Goal: Task Accomplishment & Management: Use online tool/utility

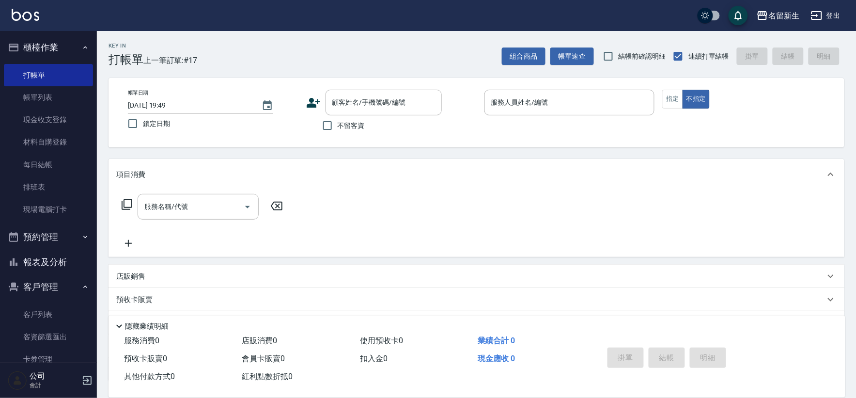
click at [311, 102] on icon at bounding box center [313, 102] width 15 height 15
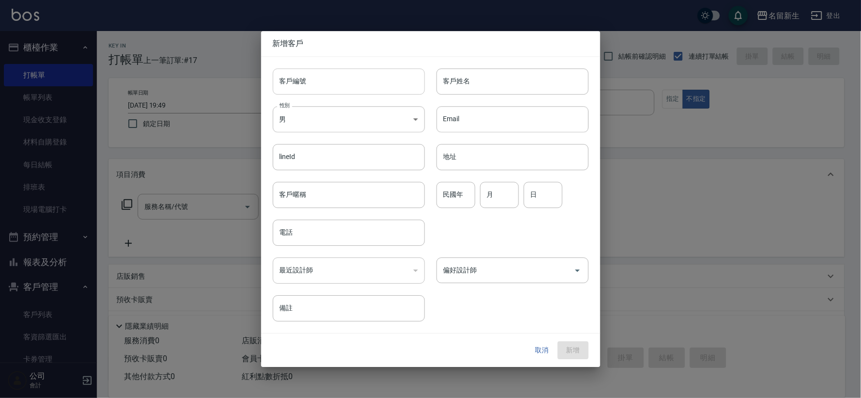
click at [317, 90] on input "客戶編號" at bounding box center [349, 81] width 152 height 26
type input "3023"
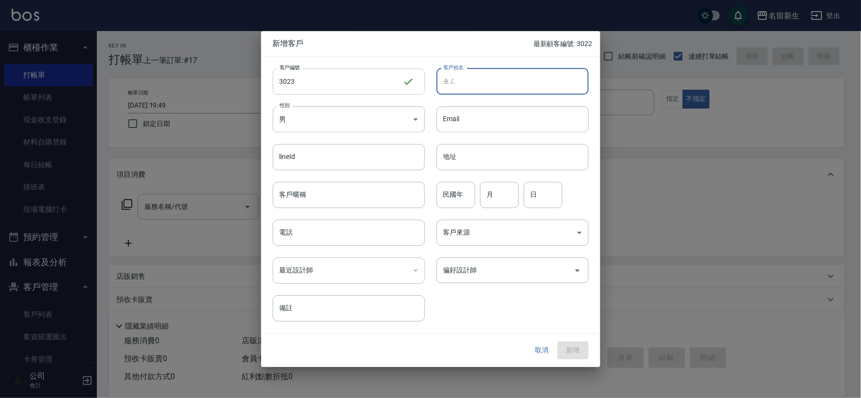
type input "正"
type input "[PERSON_NAME]"
type input "88"
type input "04"
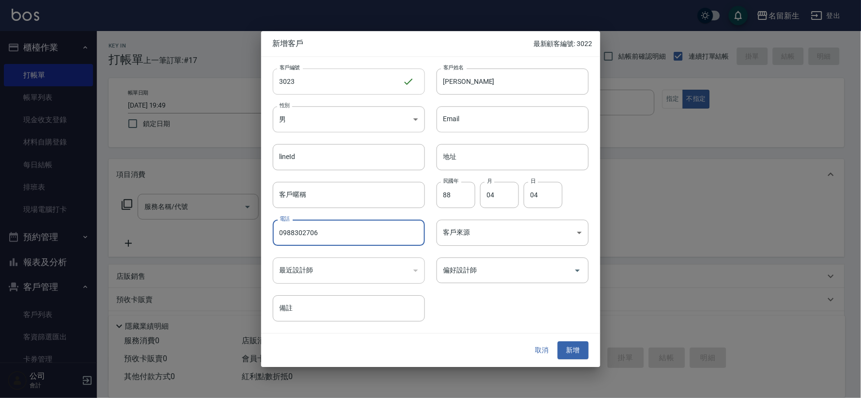
type input "0988302706"
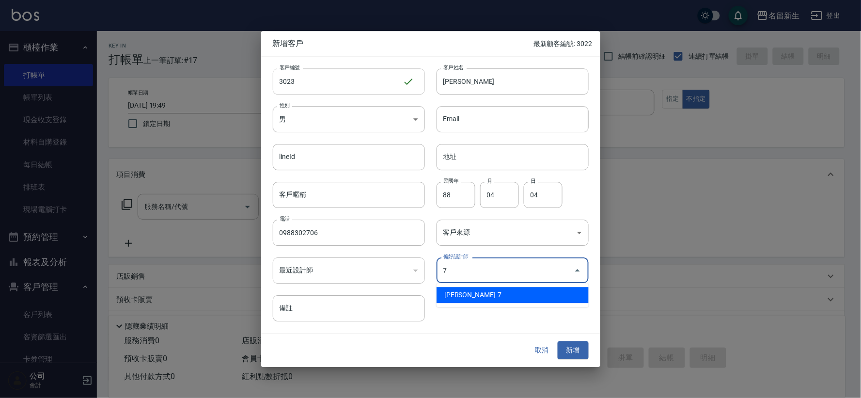
type input "陳晴心"
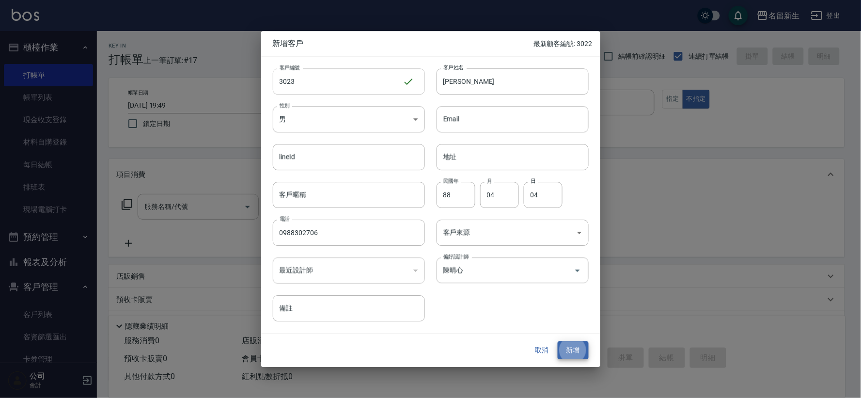
click at [558, 342] on button "新增" at bounding box center [573, 351] width 31 height 18
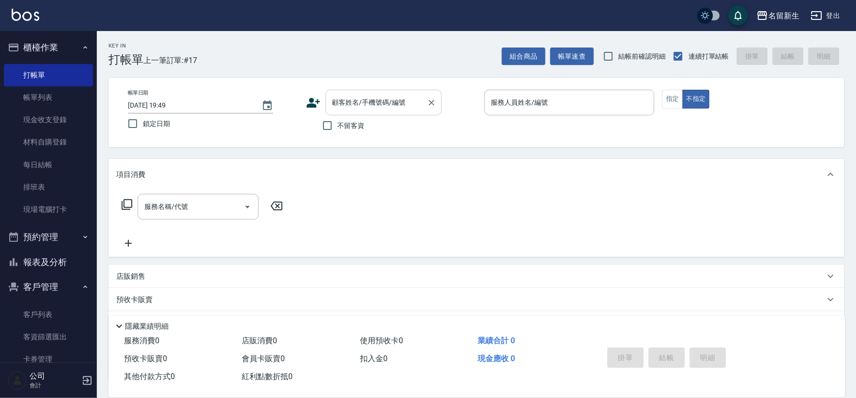
click at [341, 94] on div "顧客姓名/手機號碼/編號 顧客姓名/手機號碼/編號" at bounding box center [384, 103] width 116 height 26
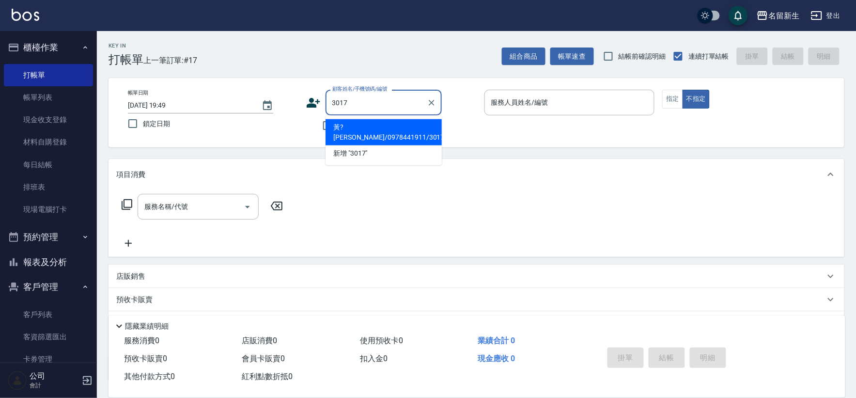
type input "黃?[PERSON_NAME]/0978441911/3017"
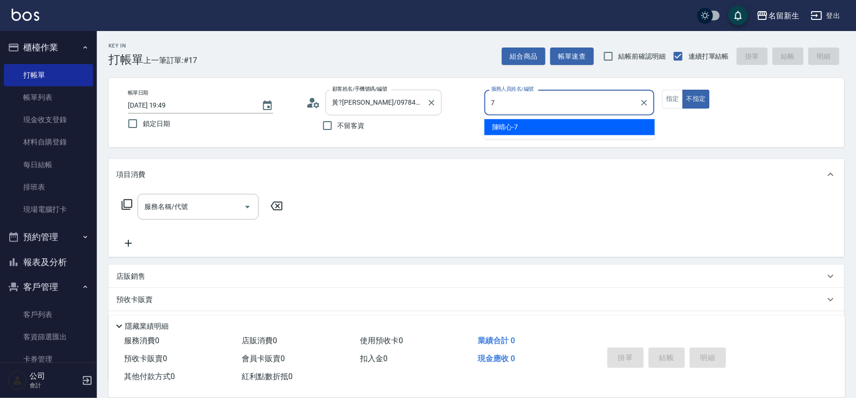
type input "7"
type button "false"
type input "[PERSON_NAME]-7"
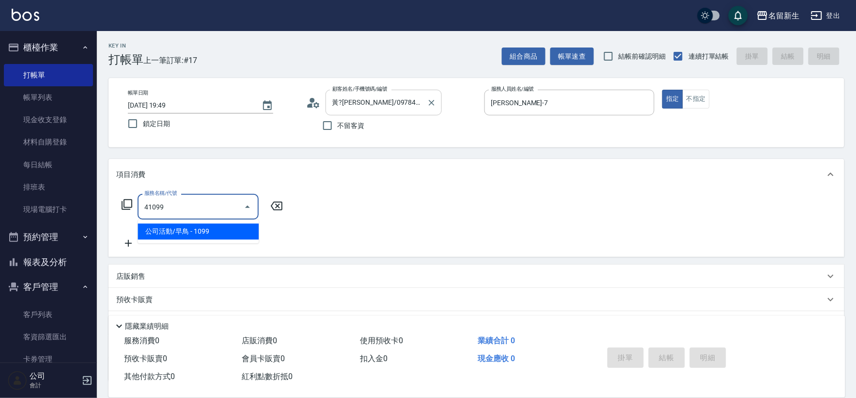
type input "公司活動/早鳥(41099)"
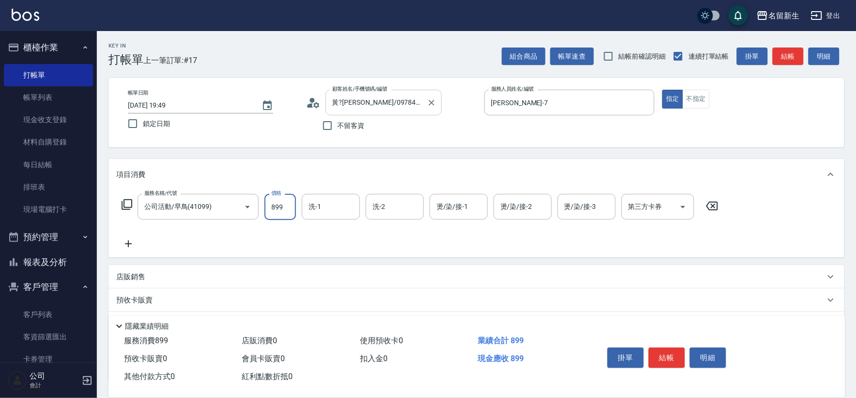
type input "899"
type input "[PERSON_NAME]-18"
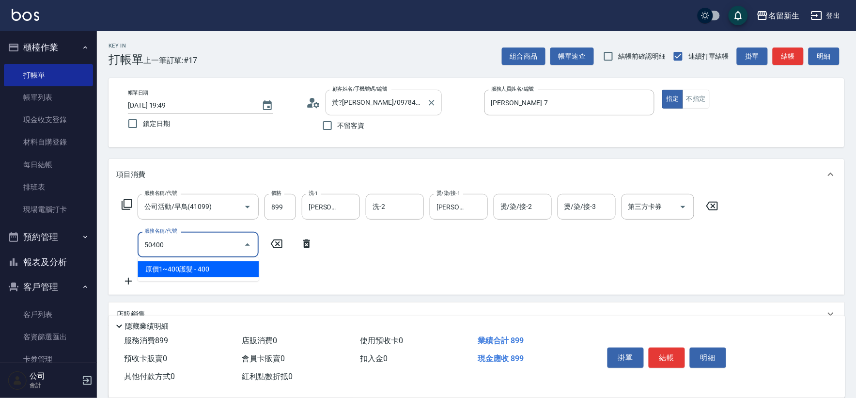
type input "原價1~400護髮(50400)"
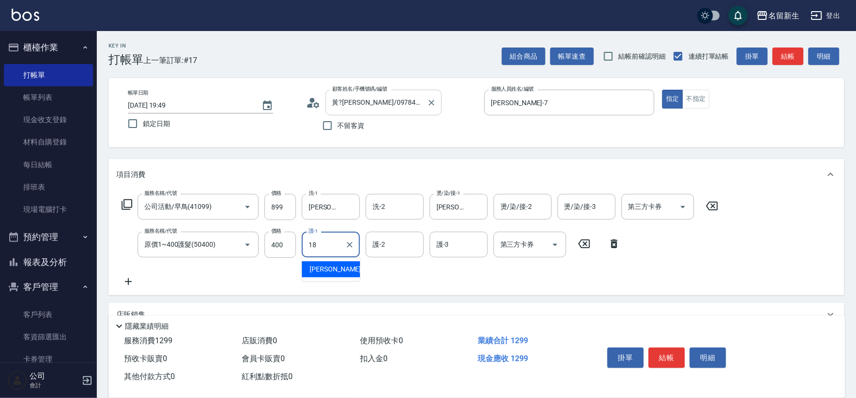
type input "[PERSON_NAME]-18"
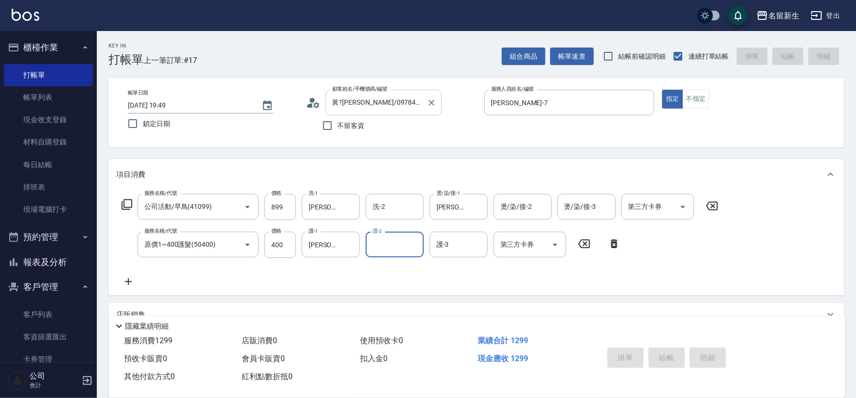
type input "[DATE] 19:50"
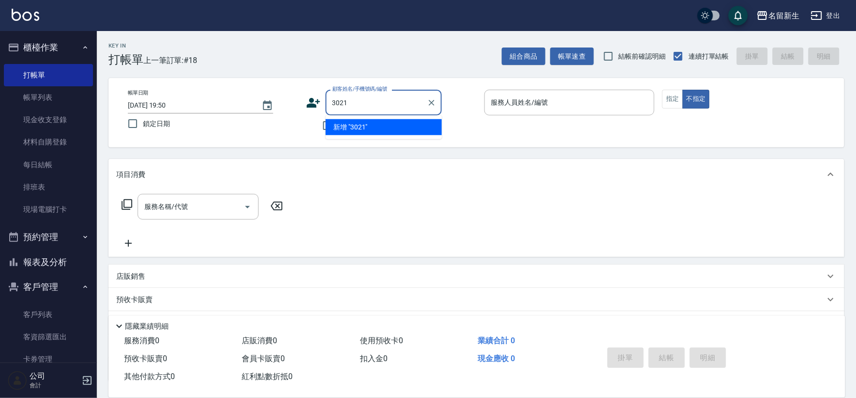
type input "3021"
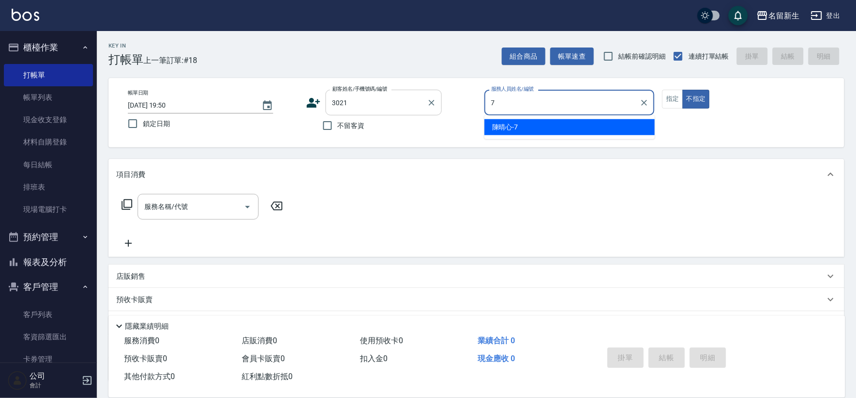
type input "[PERSON_NAME]-7"
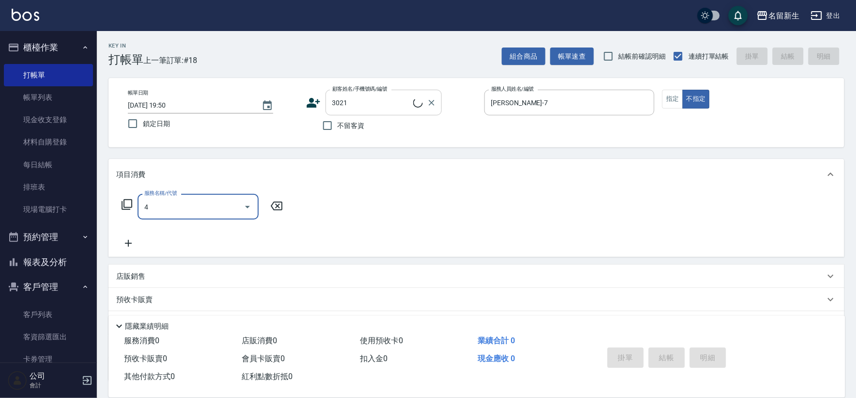
type input "41"
type input "[PERSON_NAME]/0931330652/3021"
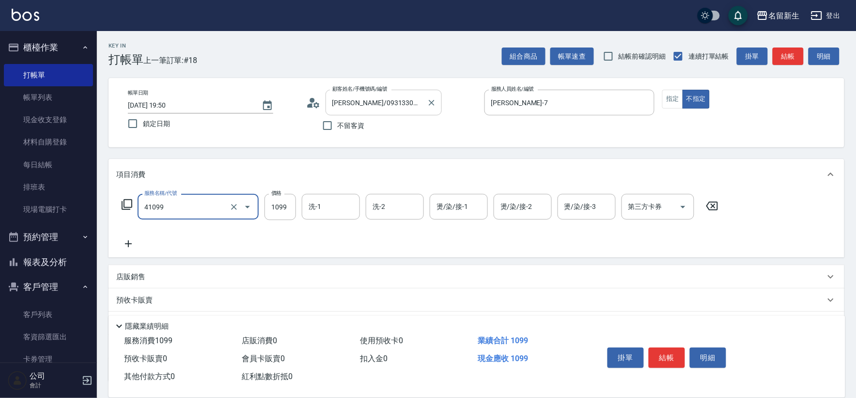
type input "公司活動/早鳥(41099)"
type input "899"
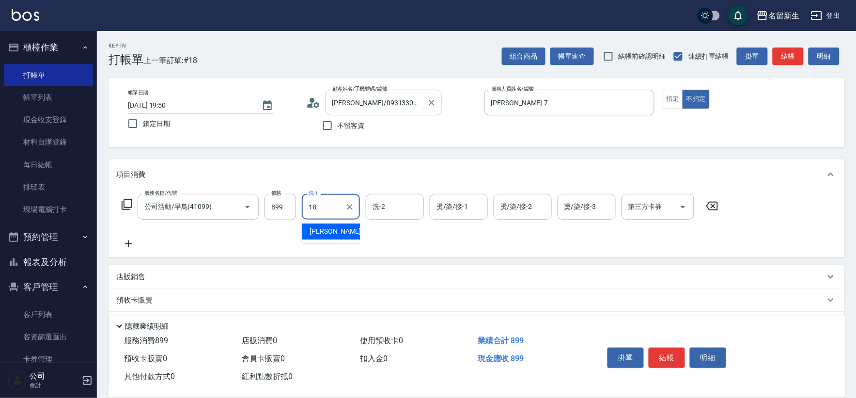
type input "[PERSON_NAME]-18"
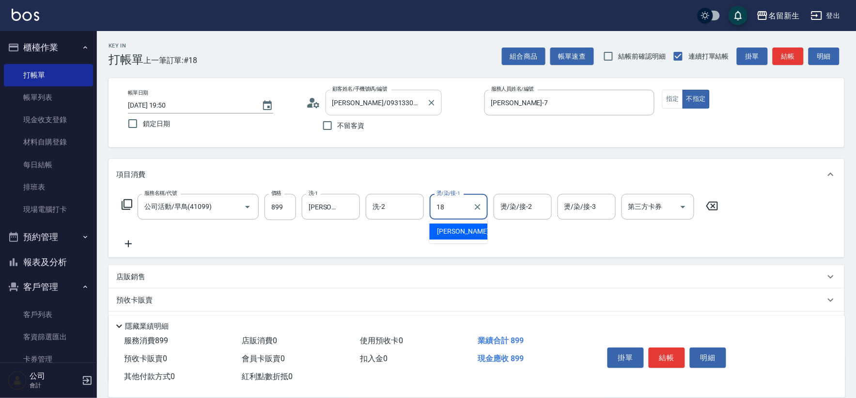
type input "[PERSON_NAME]-18"
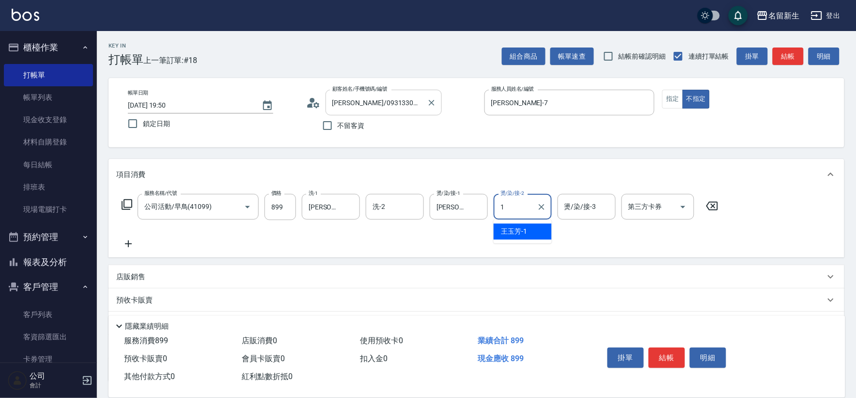
type input "[PERSON_NAME]-1"
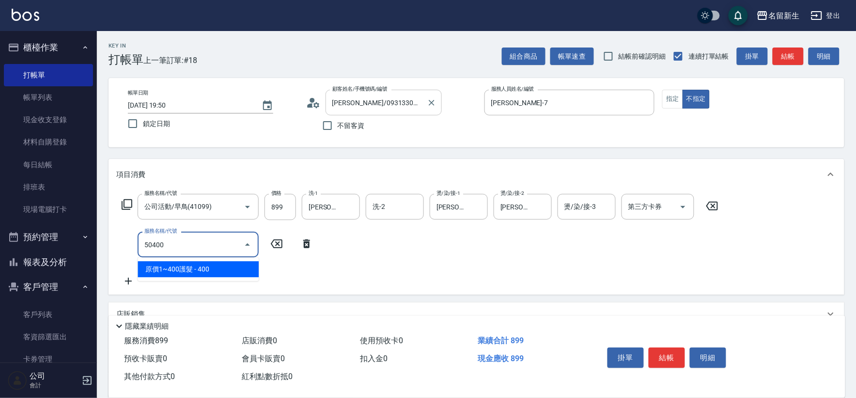
type input "原價1~400護髮(50400)"
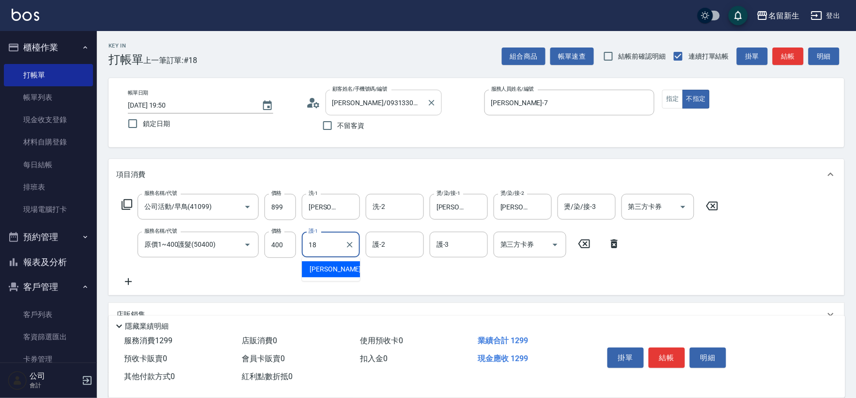
type input "[PERSON_NAME]-18"
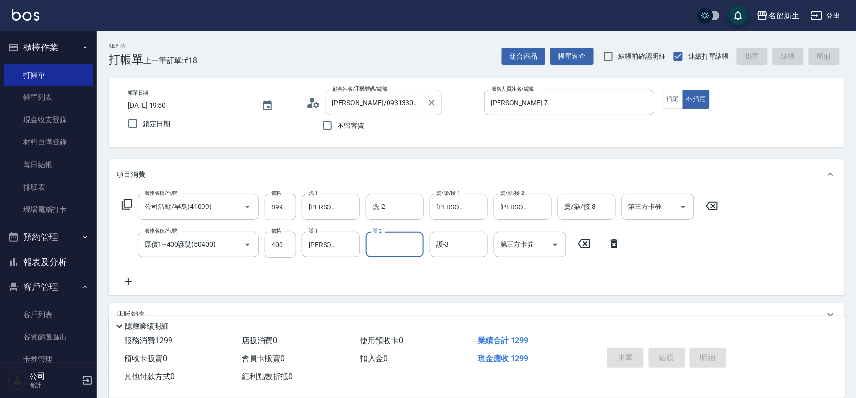
type input "[DATE] 19:51"
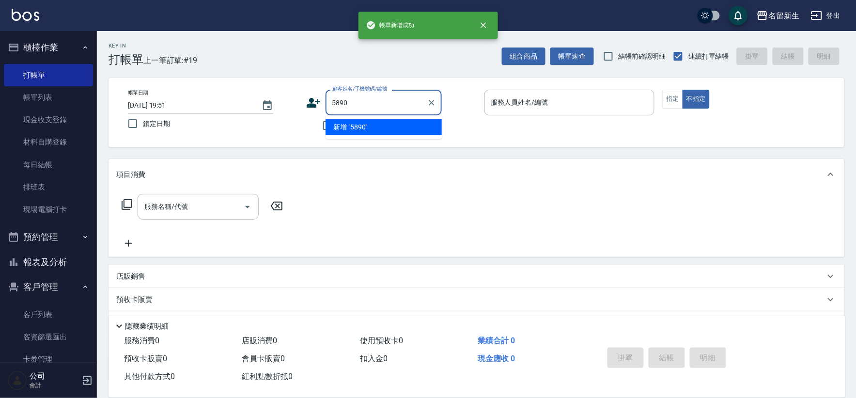
type input "5890"
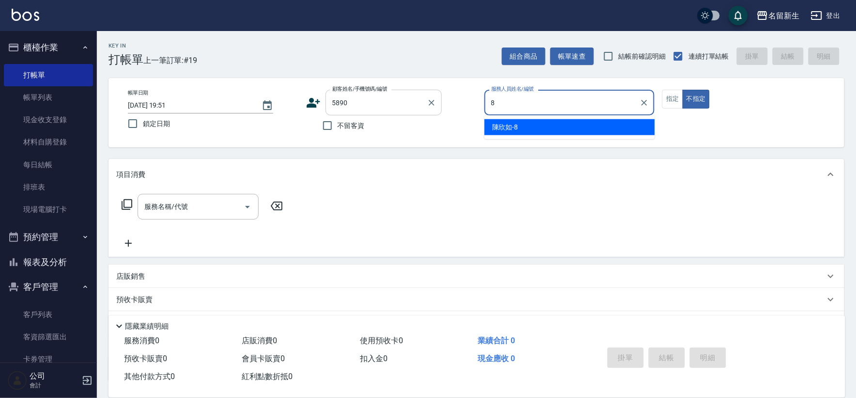
type input "[PERSON_NAME]-8"
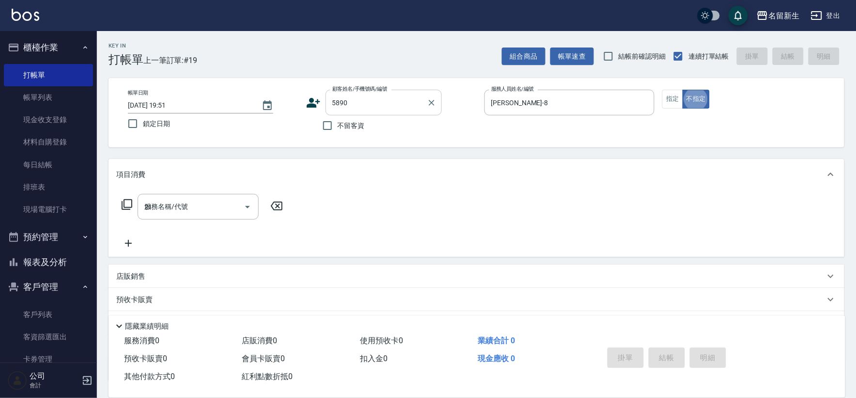
type input "219"
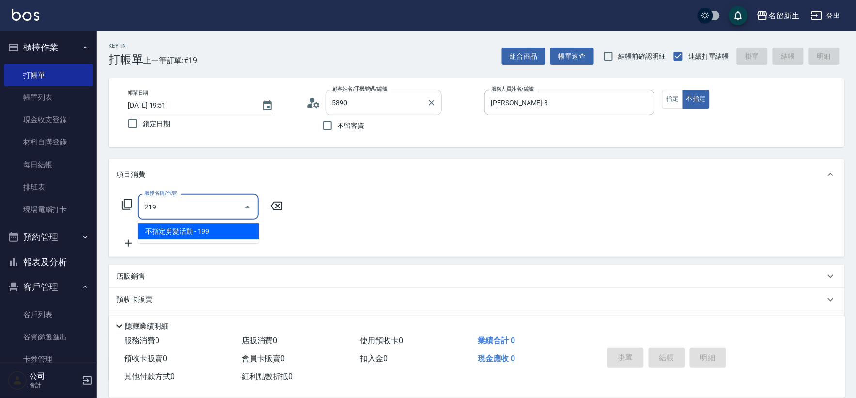
type input "[PERSON_NAME]/0988837552/5890"
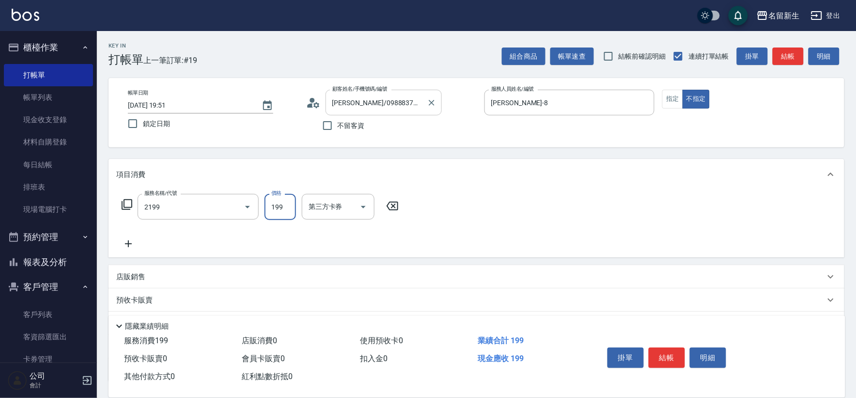
type input "不指定剪髮活動(2199)"
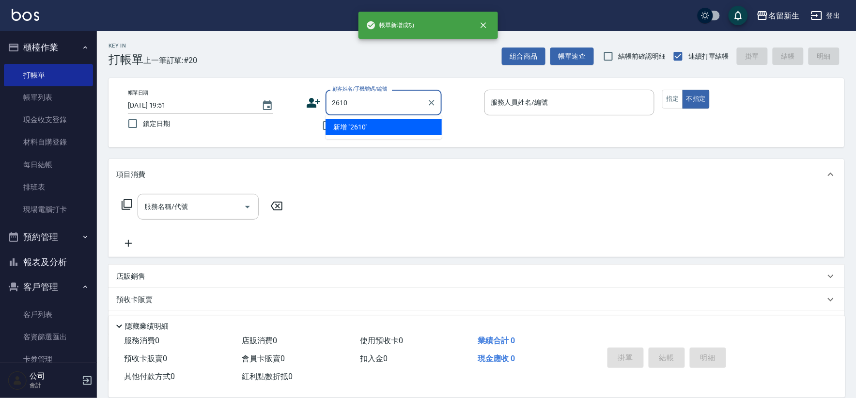
type input "2610"
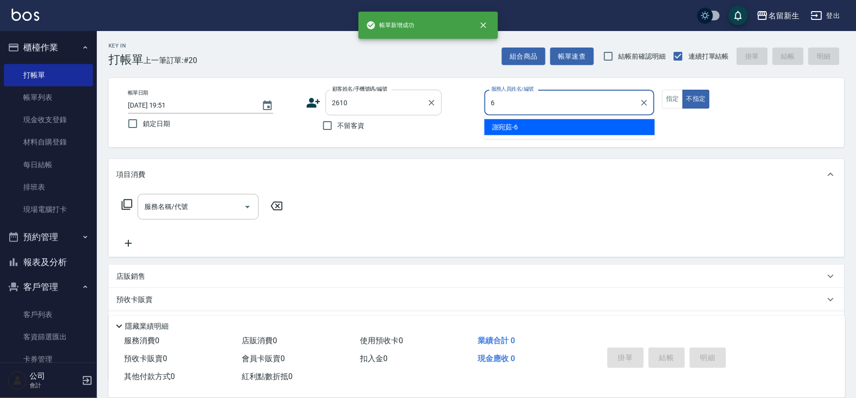
type input "[PERSON_NAME]-6"
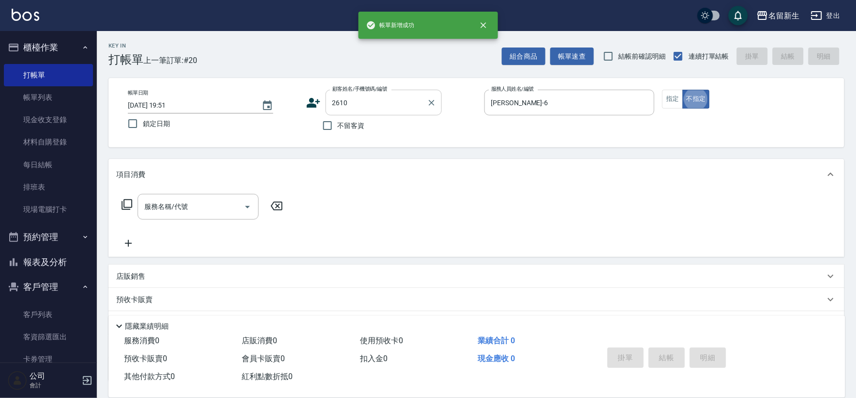
type input "[PERSON_NAME]/0989801892/2610"
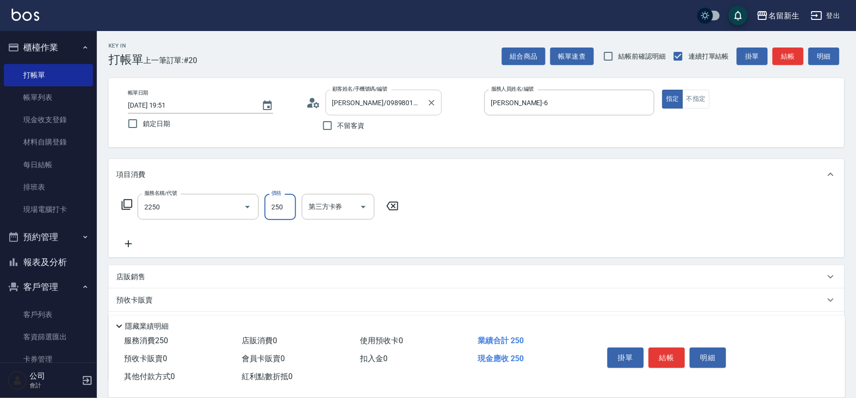
type input "剪髮(2250)"
type input "300"
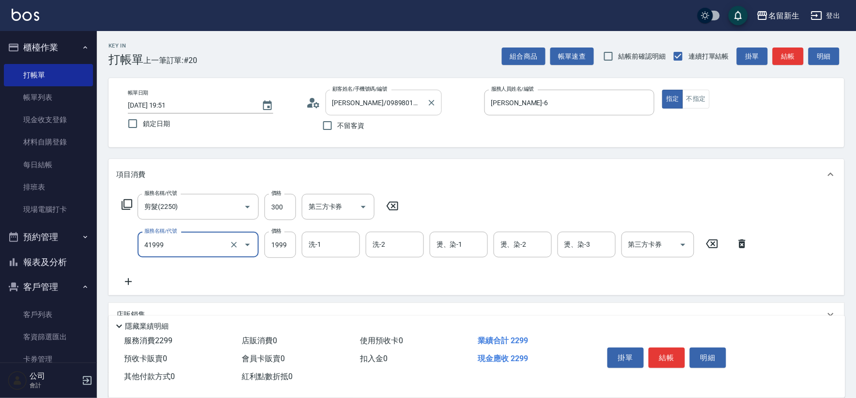
type input "1999以下染髮(41999)"
type input "1200"
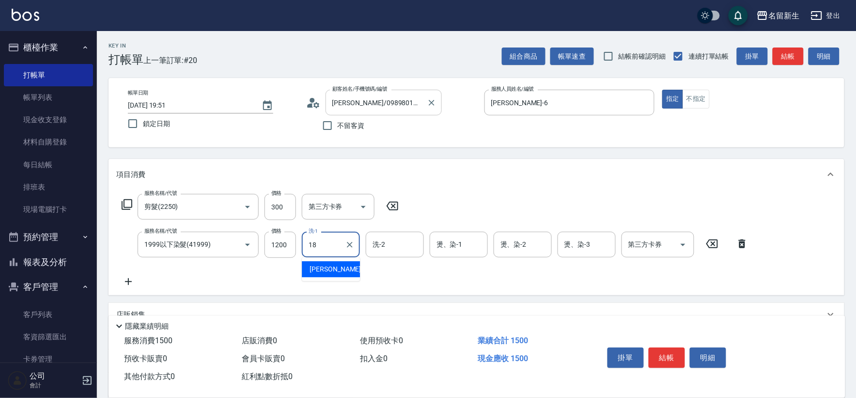
type input "[PERSON_NAME]-18"
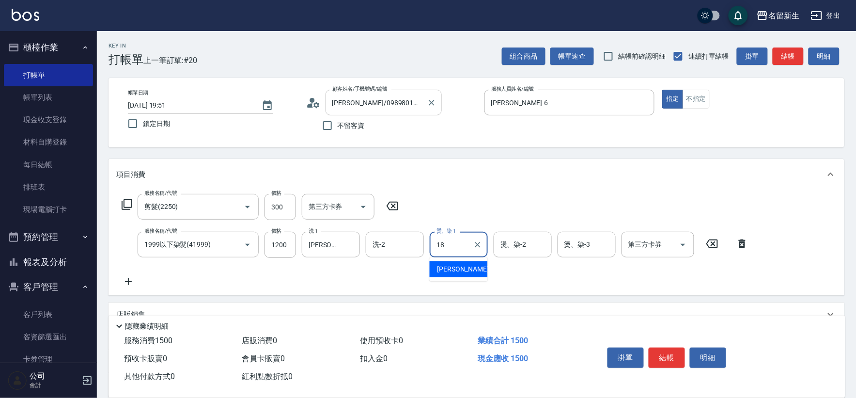
type input "[PERSON_NAME]-18"
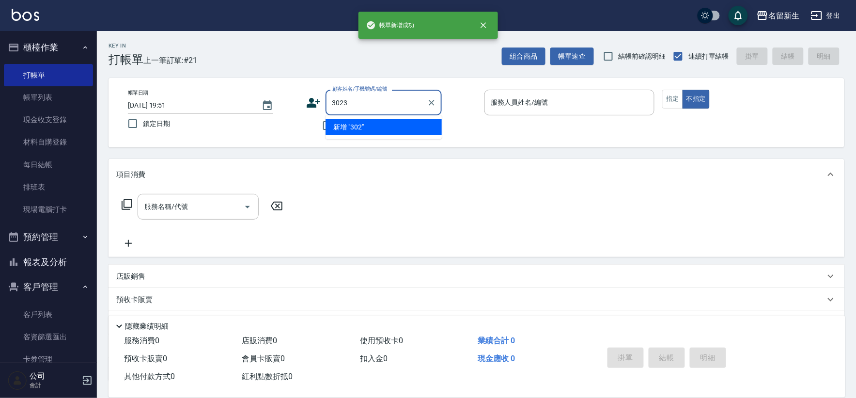
type input "3023"
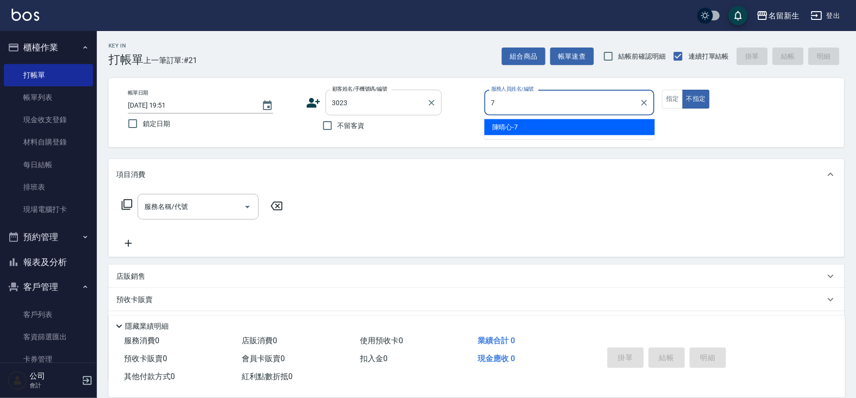
type input "[PERSON_NAME]-7"
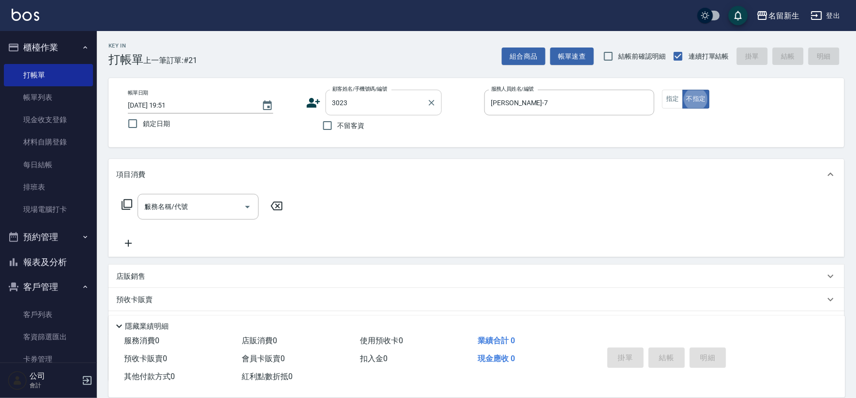
type input "11"
type input "[PERSON_NAME]/0988302706/3023"
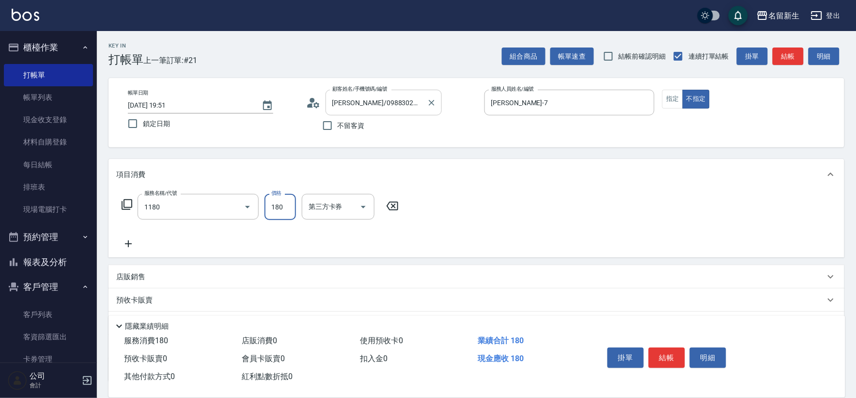
type input "洗髮(不指定活動)(1180)"
type input "180"
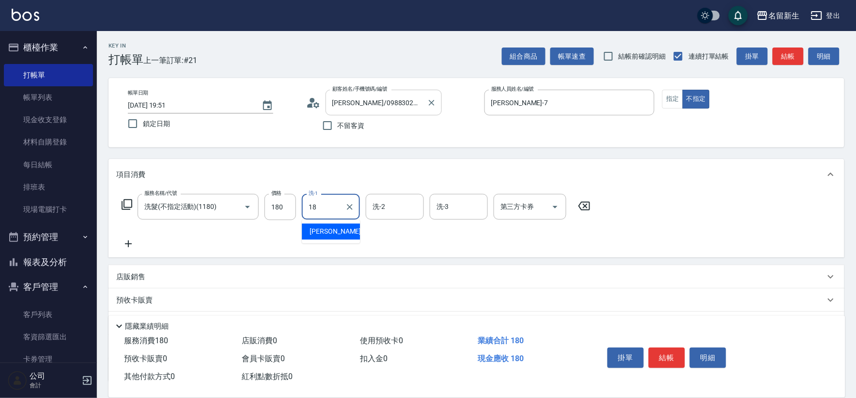
type input "[PERSON_NAME]-18"
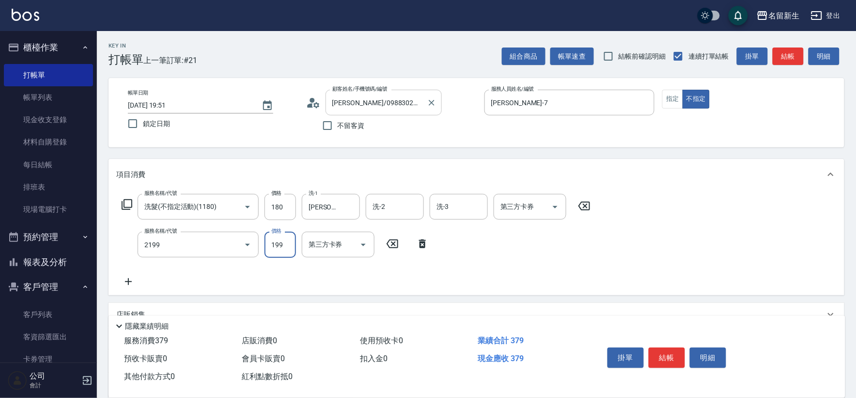
type input "不指定剪髮活動(2199)"
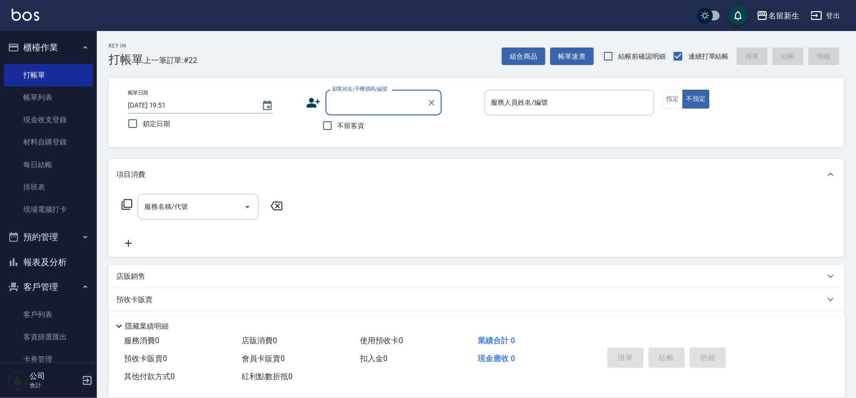
drag, startPoint x: 401, startPoint y: 0, endPoint x: 61, endPoint y: 248, distance: 420.4
click at [61, 248] on button "預約管理" at bounding box center [48, 236] width 89 height 25
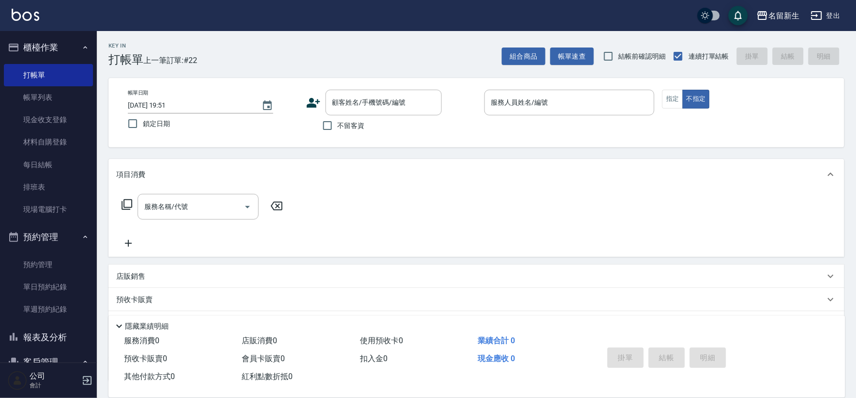
click at [69, 341] on button "報表及分析" at bounding box center [48, 337] width 89 height 25
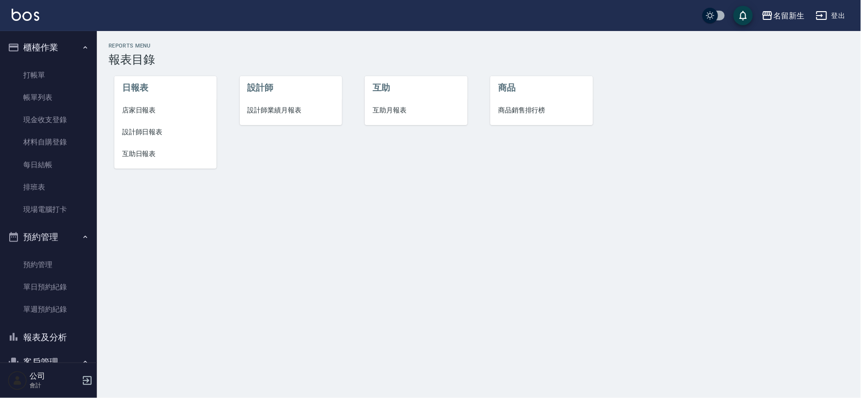
click at [143, 104] on li "店家日報表" at bounding box center [165, 110] width 102 height 22
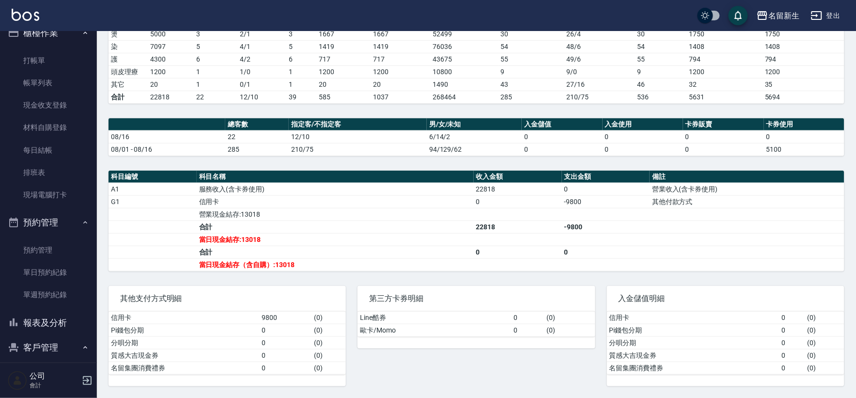
scroll to position [54, 0]
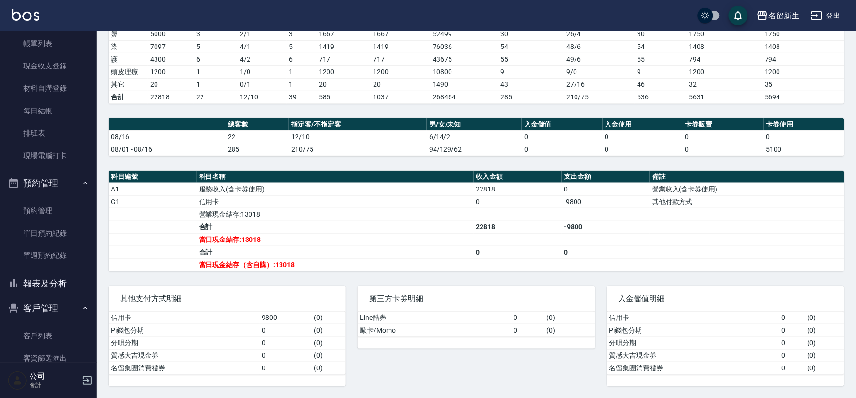
click at [59, 294] on button "報表及分析" at bounding box center [48, 283] width 89 height 25
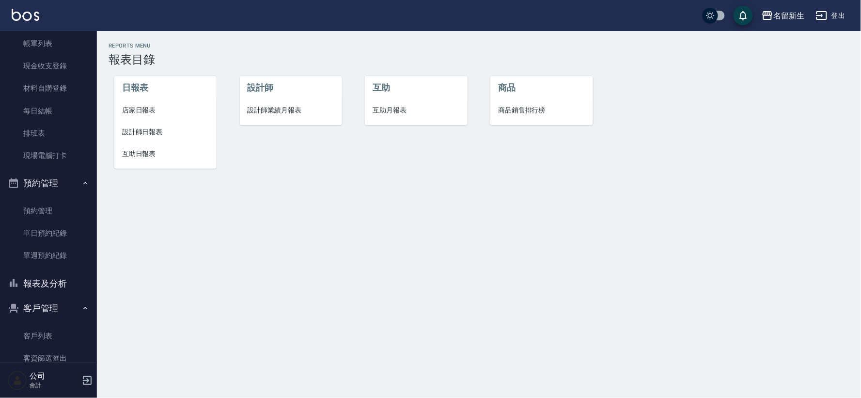
click at [286, 110] on span "設計師業績月報表" at bounding box center [291, 110] width 87 height 10
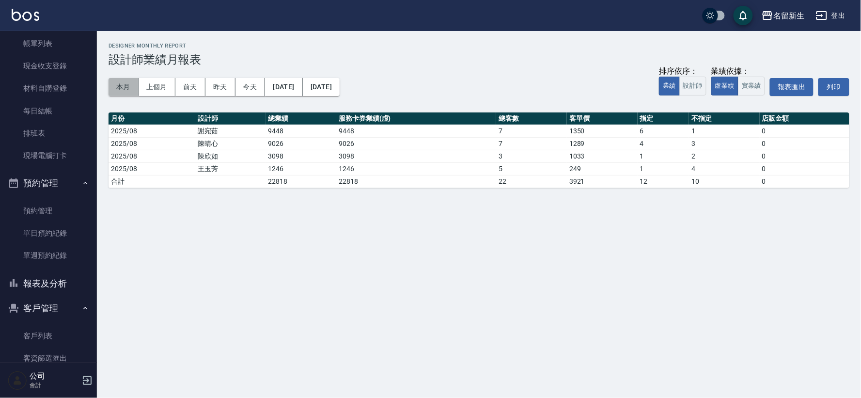
click at [134, 85] on button "本月" at bounding box center [124, 87] width 30 height 18
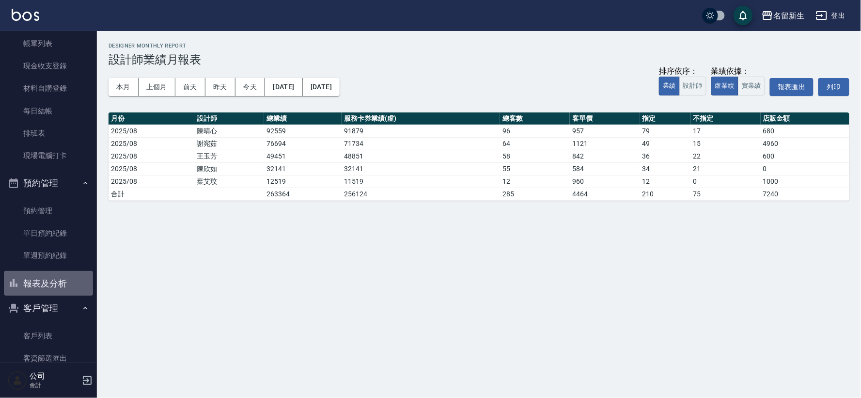
click at [57, 293] on button "報表及分析" at bounding box center [48, 283] width 89 height 25
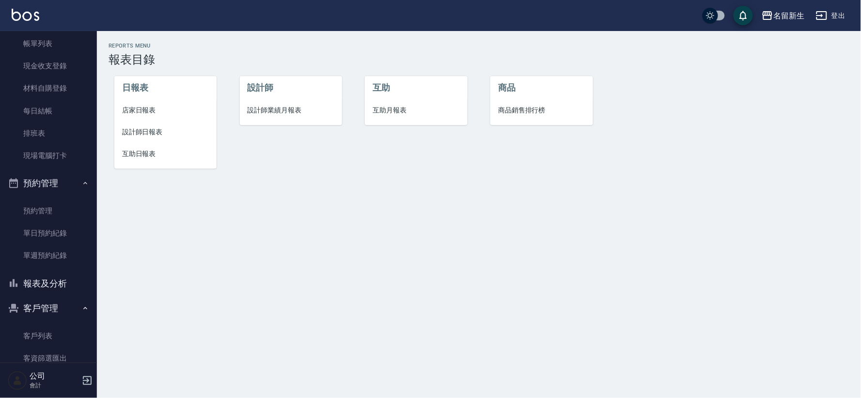
click at [151, 128] on span "設計師日報表" at bounding box center [165, 132] width 87 height 10
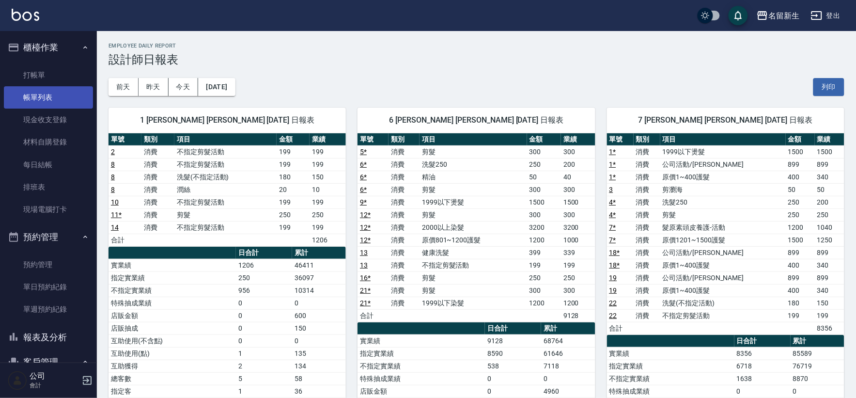
click at [57, 103] on link "帳單列表" at bounding box center [48, 97] width 89 height 22
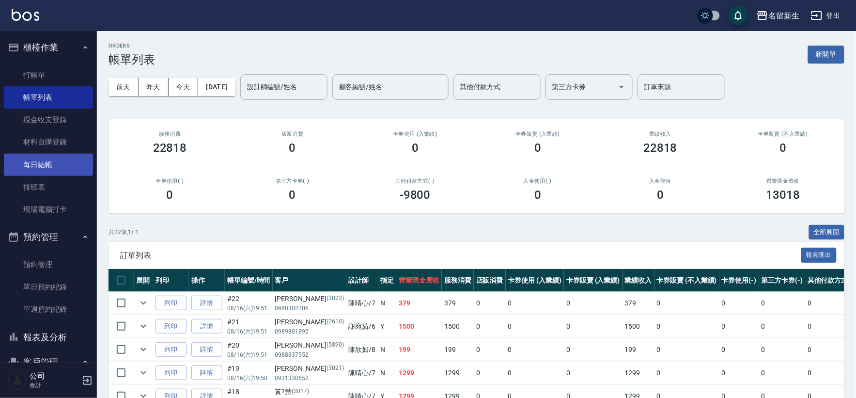
click at [49, 166] on link "每日結帳" at bounding box center [48, 165] width 89 height 22
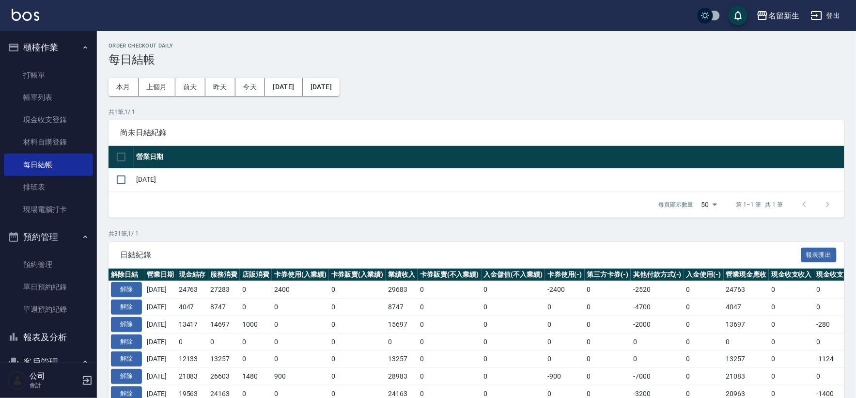
click at [124, 162] on input "checkbox" at bounding box center [121, 157] width 20 height 20
checkbox input "true"
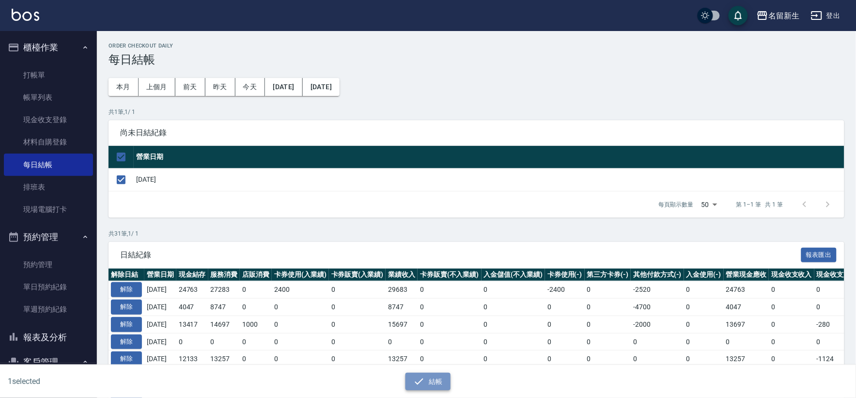
click at [421, 380] on icon "button" at bounding box center [419, 382] width 12 height 12
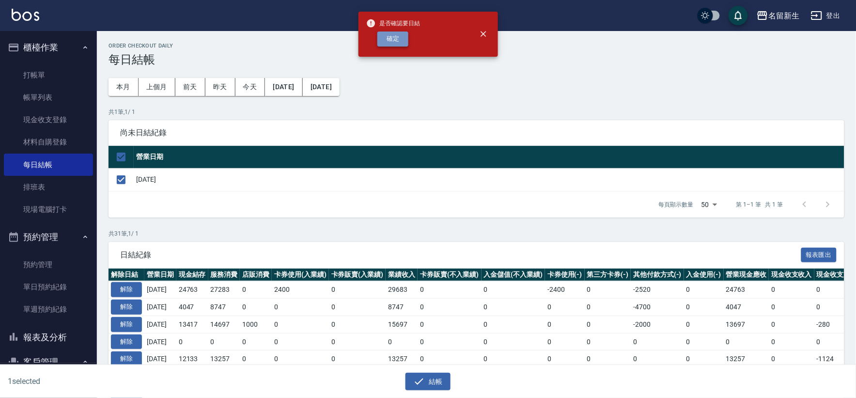
click at [393, 35] on button "確定" at bounding box center [392, 38] width 31 height 15
checkbox input "false"
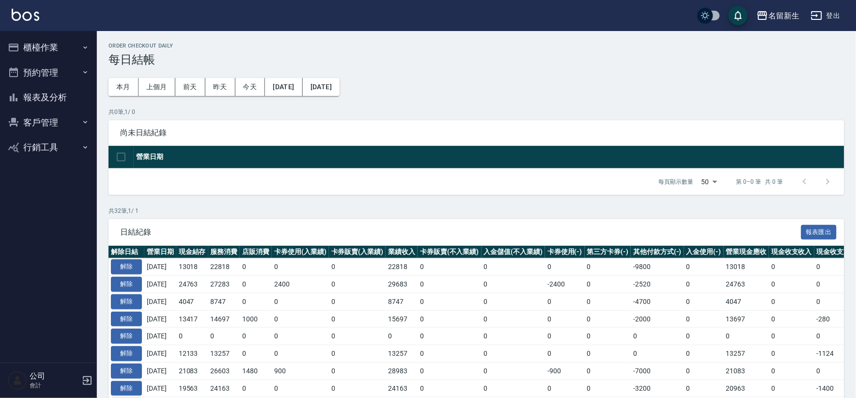
click at [60, 108] on button "報表及分析" at bounding box center [48, 97] width 89 height 25
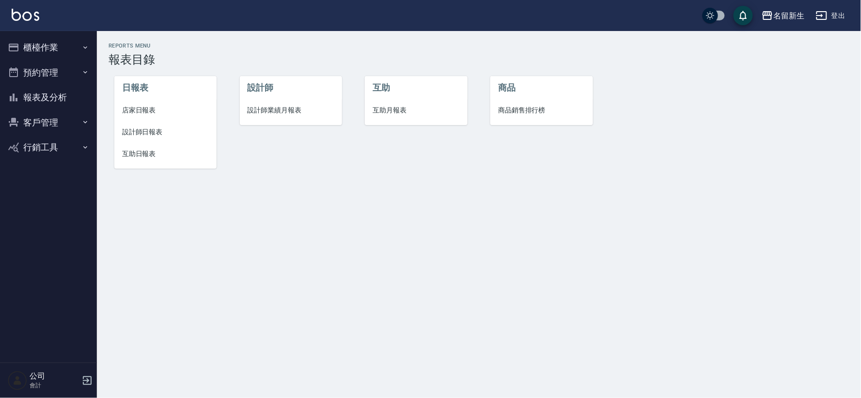
click at [152, 105] on span "店家日報表" at bounding box center [165, 110] width 87 height 10
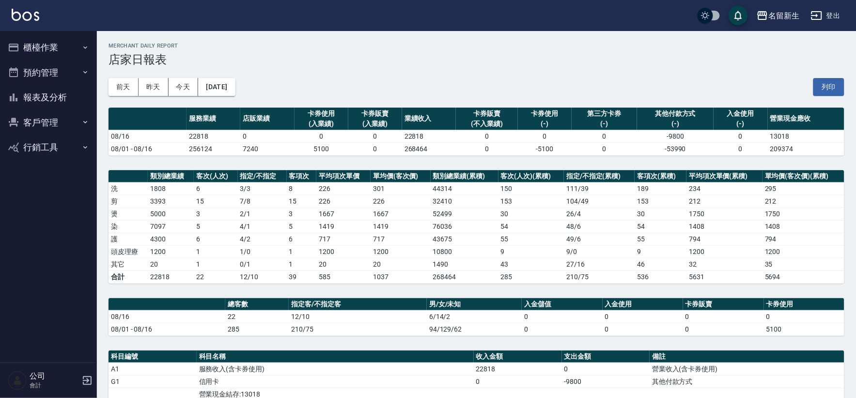
drag, startPoint x: 87, startPoint y: 23, endPoint x: 80, endPoint y: -11, distance: 35.1
click at [80, 0] on html "名留新生 登出 櫃檯作業 打帳單 帳單列表 現金收支登錄 材料自購登錄 每日結帳 排班表 現場電腦打卡 預約管理 預約管理 單日預約紀錄 單週預約紀錄 報表及…" at bounding box center [428, 289] width 856 height 578
click at [321, 164] on div "名留新生 2025-08-16 店家日報表 列印時間： 2025-08-16-19:59 Merchant Daily Report 店家日報表 前天 昨天 …" at bounding box center [476, 304] width 759 height 547
drag, startPoint x: 321, startPoint y: 165, endPoint x: 382, endPoint y: 157, distance: 61.0
click at [322, 165] on div "名留新生 2025-08-16 店家日報表 列印時間： 2025-08-16-19:59 Merchant Daily Report 店家日報表 前天 昨天 …" at bounding box center [476, 304] width 759 height 547
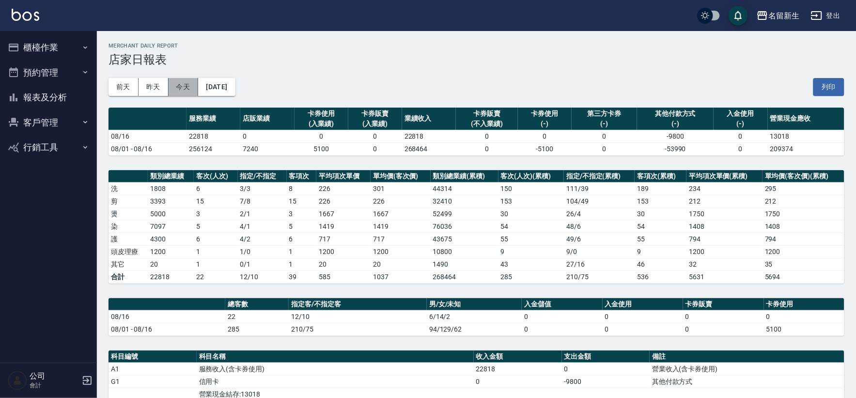
click at [185, 84] on button "今天" at bounding box center [184, 87] width 30 height 18
click at [63, 48] on button "櫃檯作業" at bounding box center [48, 47] width 89 height 25
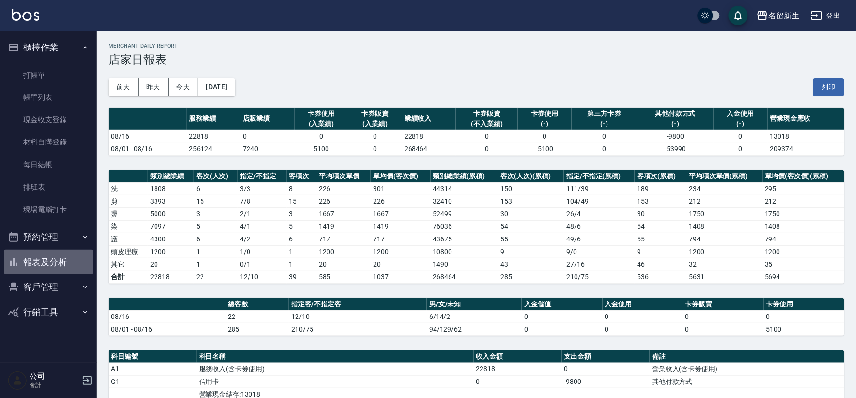
click at [63, 268] on button "報表及分析" at bounding box center [48, 262] width 89 height 25
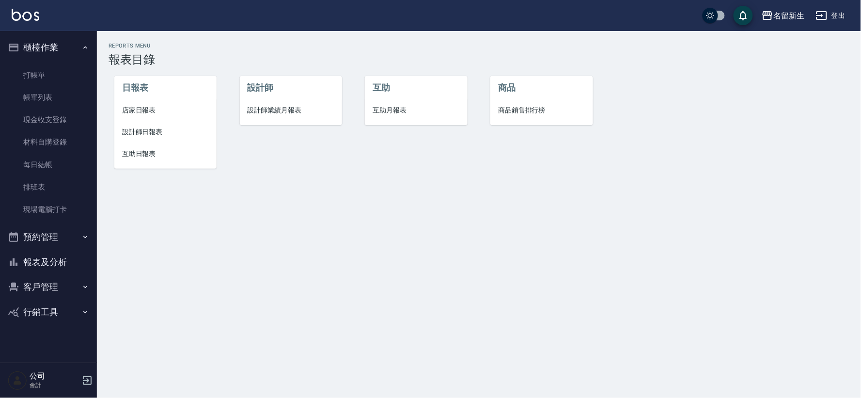
click at [410, 111] on span "互助月報表" at bounding box center [416, 110] width 87 height 10
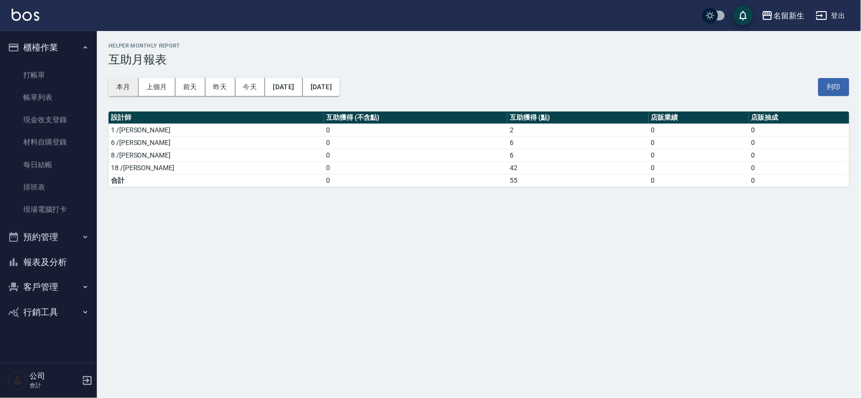
click at [129, 94] on button "本月" at bounding box center [124, 87] width 30 height 18
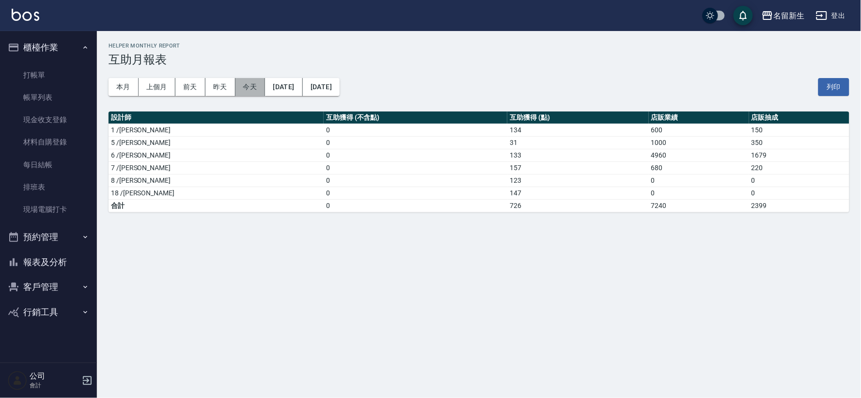
click at [241, 91] on button "今天" at bounding box center [250, 87] width 30 height 18
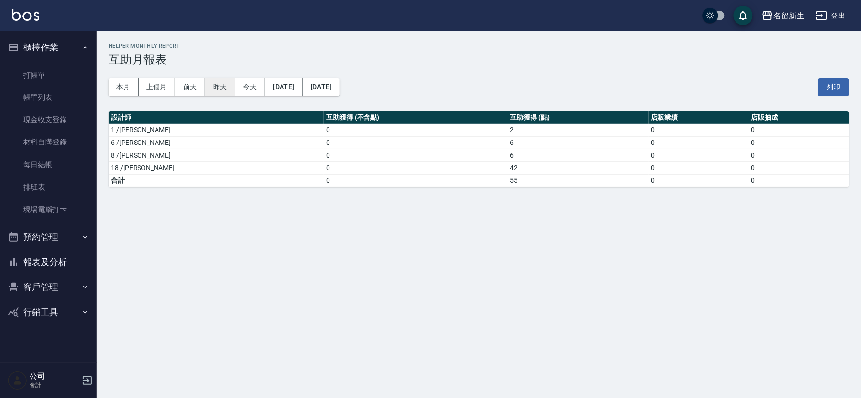
click at [220, 90] on button "昨天" at bounding box center [220, 87] width 30 height 18
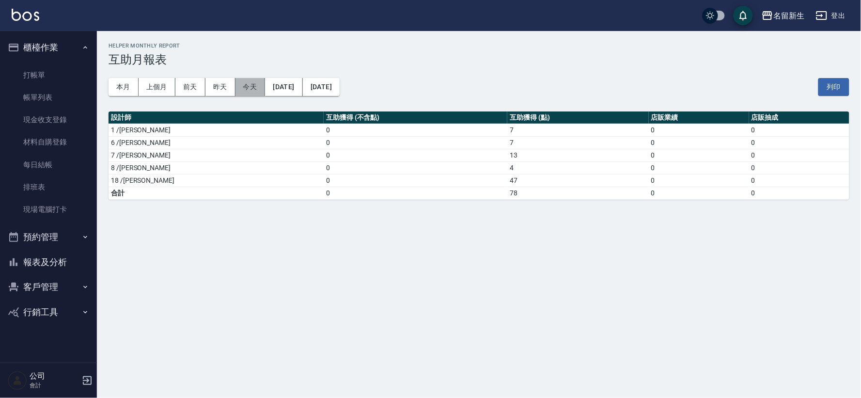
click at [250, 86] on button "今天" at bounding box center [250, 87] width 30 height 18
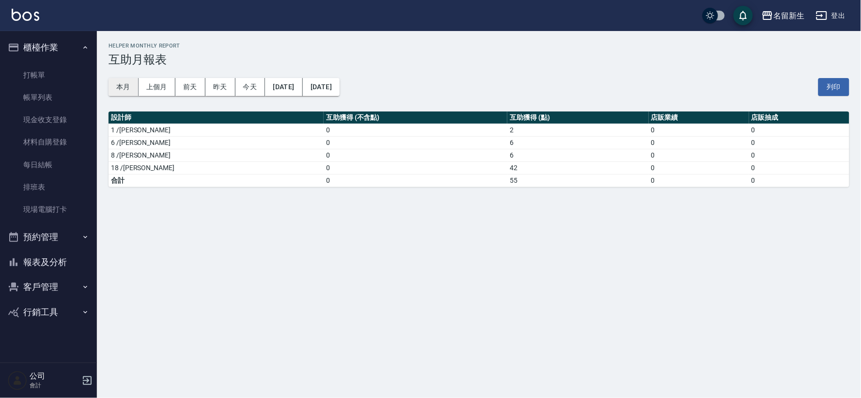
click at [126, 84] on button "本月" at bounding box center [124, 87] width 30 height 18
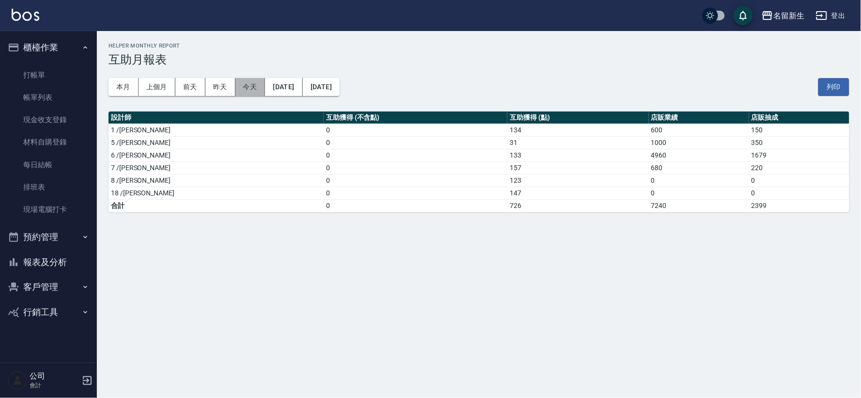
click at [249, 83] on button "今天" at bounding box center [250, 87] width 30 height 18
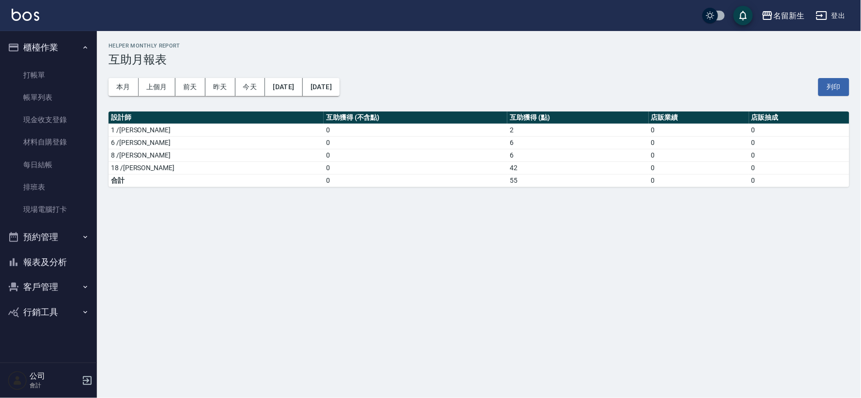
click at [68, 44] on button "櫃檯作業" at bounding box center [48, 47] width 89 height 25
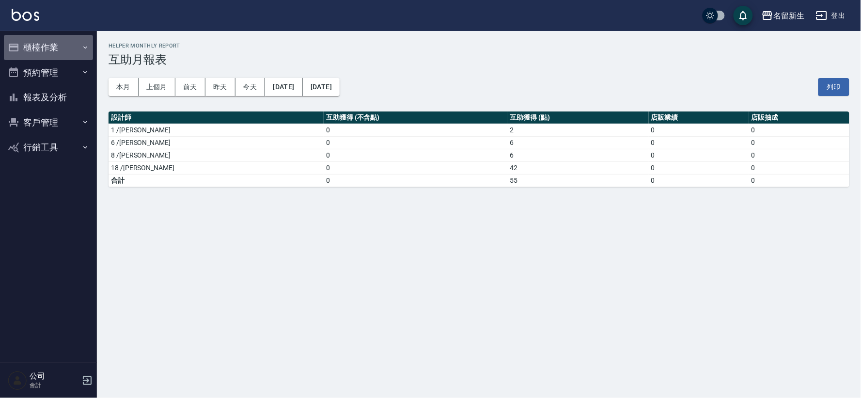
click at [68, 44] on button "櫃檯作業" at bounding box center [48, 47] width 89 height 25
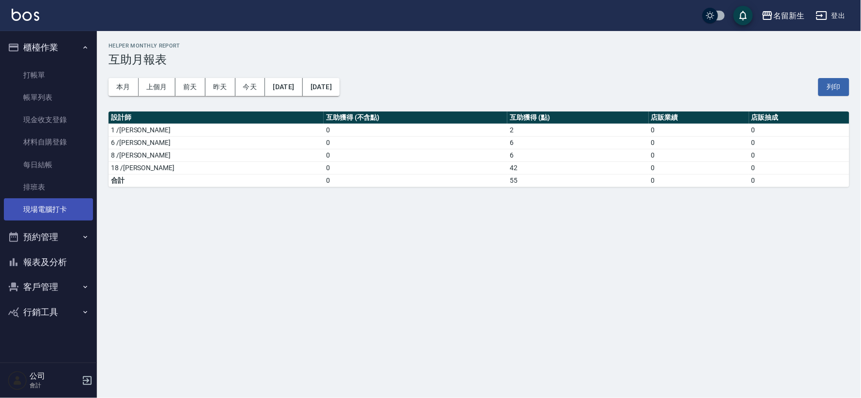
click at [74, 200] on link "現場電腦打卡" at bounding box center [48, 209] width 89 height 22
